Goal: Task Accomplishment & Management: Manage account settings

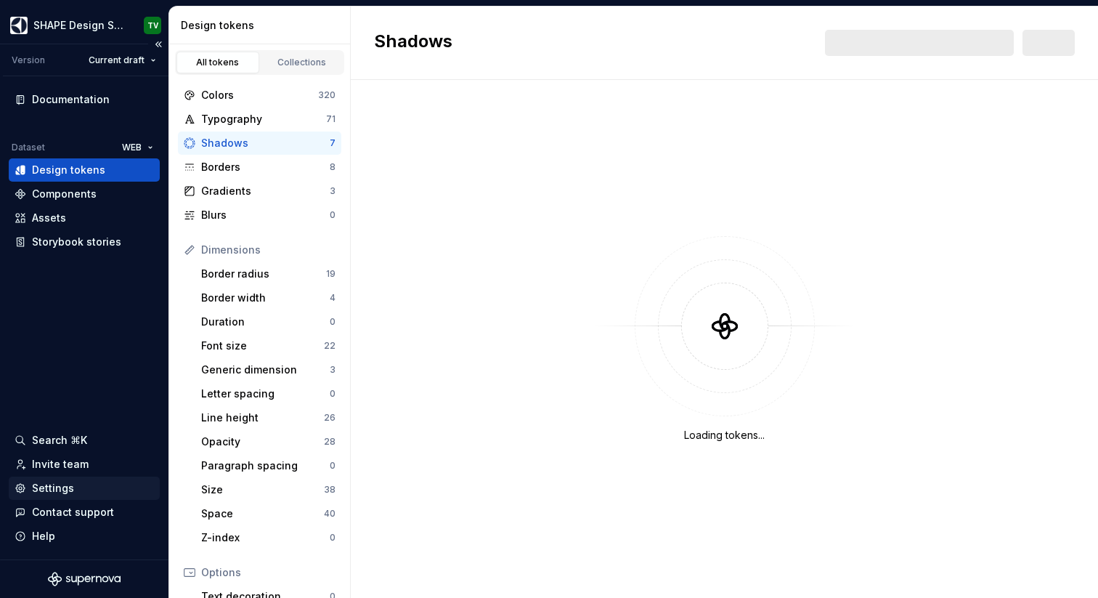
click at [61, 485] on div "Settings" at bounding box center [53, 488] width 42 height 15
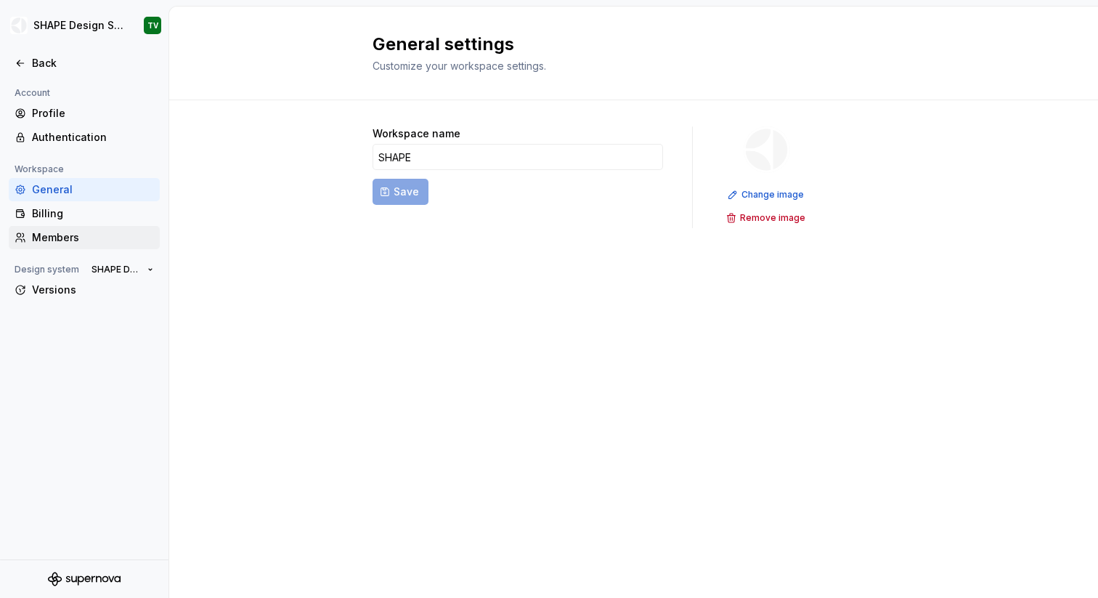
click at [73, 236] on div "Members" at bounding box center [93, 237] width 122 height 15
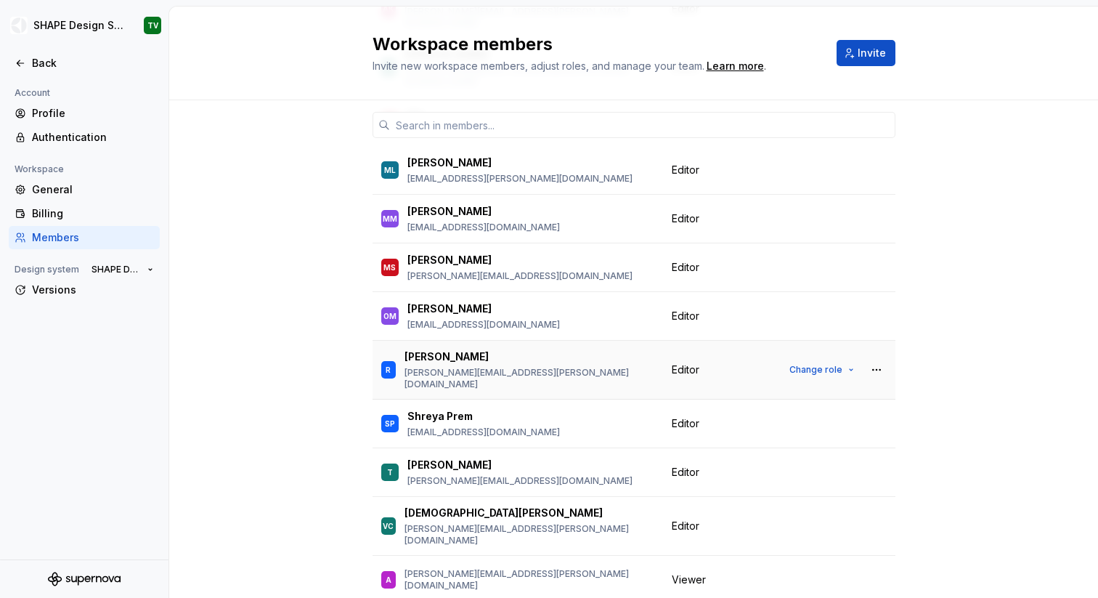
scroll to position [728, 0]
